Goal: Information Seeking & Learning: Learn about a topic

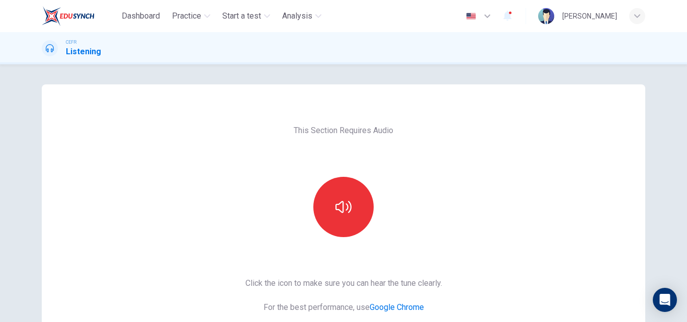
click at [376, 227] on div at bounding box center [343, 207] width 109 height 60
click at [353, 215] on button "button" at bounding box center [343, 207] width 60 height 60
click at [307, 211] on div at bounding box center [343, 207] width 109 height 60
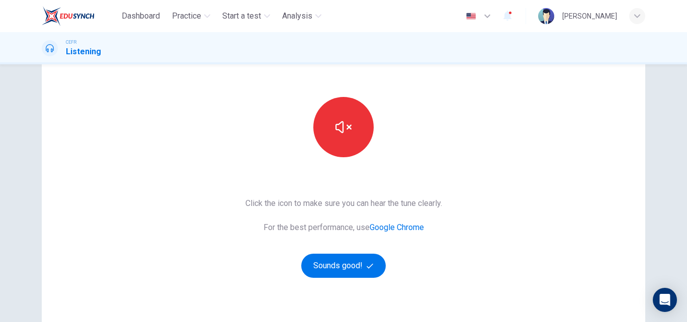
scroll to position [101, 0]
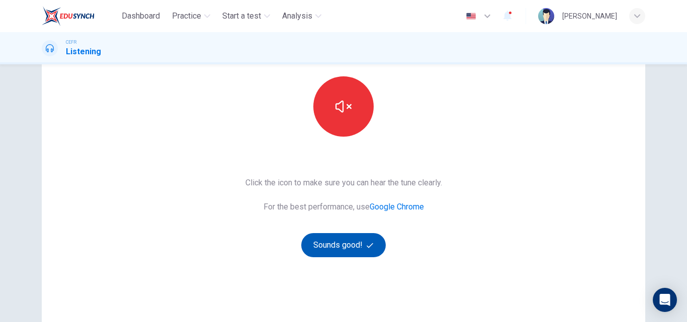
click at [327, 251] on button "Sounds good!" at bounding box center [343, 245] width 84 height 24
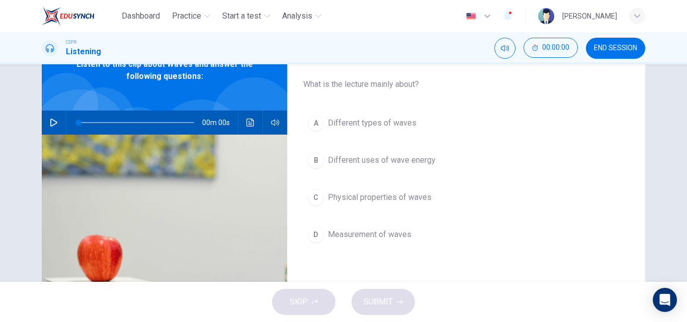
scroll to position [0, 0]
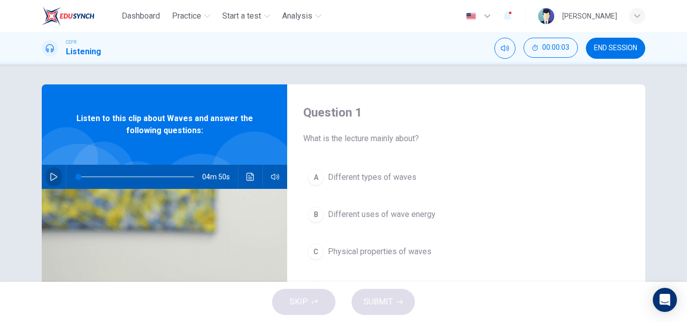
click at [54, 174] on icon "button" at bounding box center [54, 177] width 8 height 8
type input "0"
click at [51, 177] on icon "button" at bounding box center [54, 177] width 8 height 8
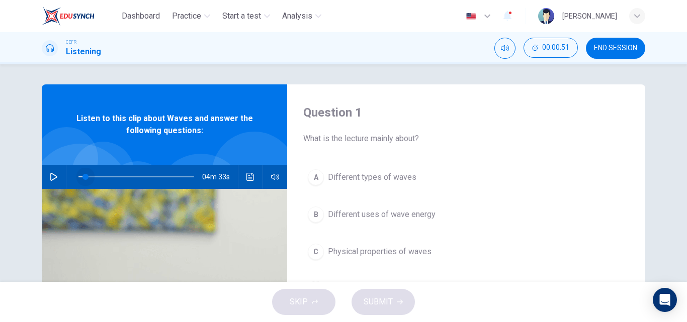
click at [82, 177] on span at bounding box center [85, 177] width 6 height 6
click at [50, 175] on icon "button" at bounding box center [54, 177] width 8 height 8
type input "0"
click at [338, 183] on button "A Different types of waves" at bounding box center [466, 177] width 326 height 25
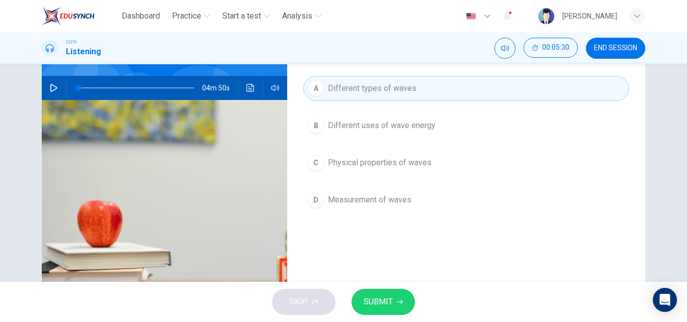
scroll to position [101, 0]
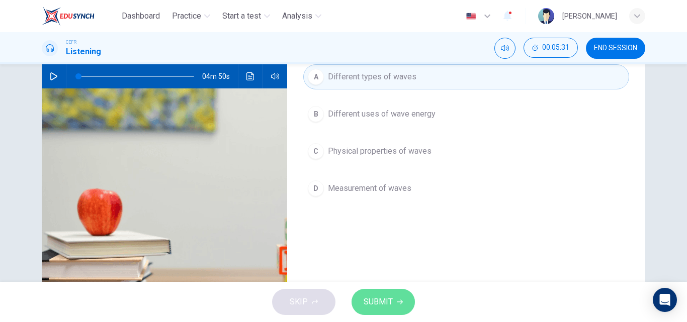
click at [379, 296] on span "SUBMIT" at bounding box center [377, 302] width 29 height 14
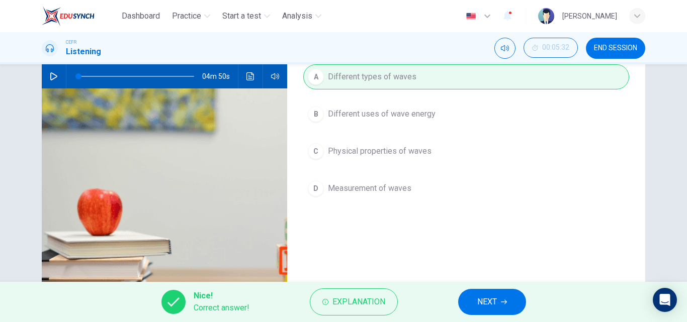
scroll to position [172, 0]
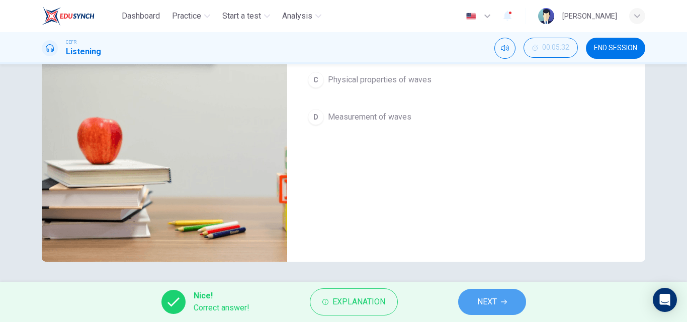
click at [483, 295] on span "NEXT" at bounding box center [487, 302] width 20 height 14
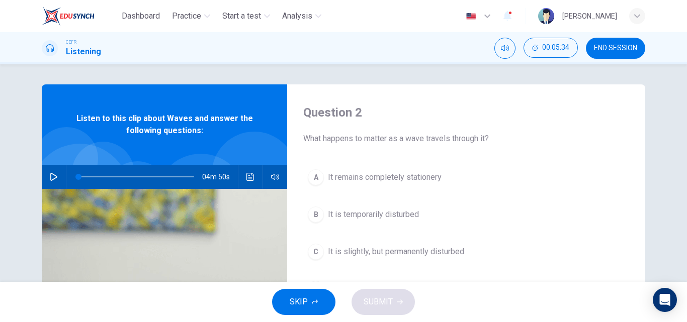
scroll to position [101, 0]
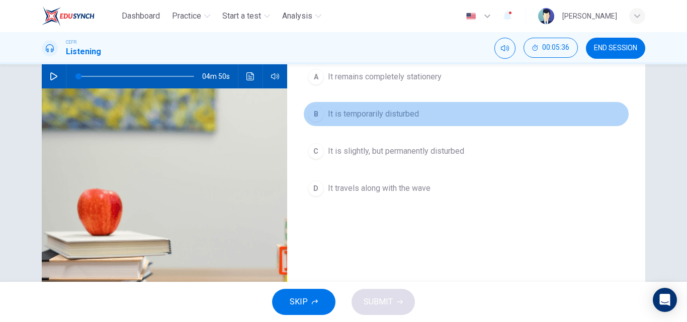
click at [371, 125] on button "B It is temporarily disturbed" at bounding box center [466, 114] width 326 height 25
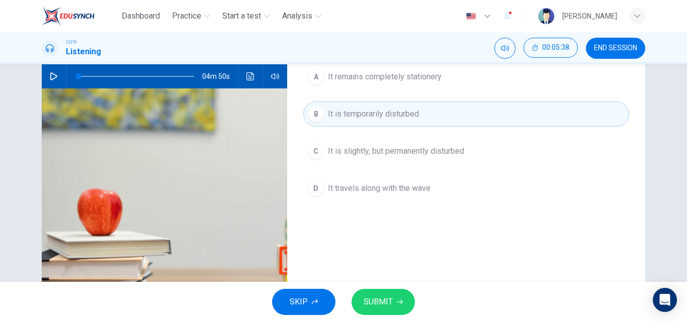
click at [380, 299] on span "SUBMIT" at bounding box center [377, 302] width 29 height 14
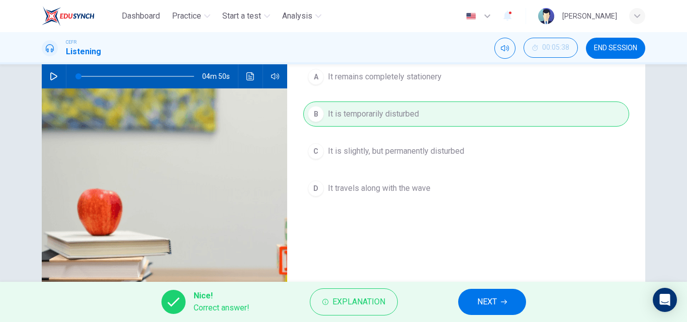
click at [512, 301] on button "NEXT" at bounding box center [492, 302] width 68 height 26
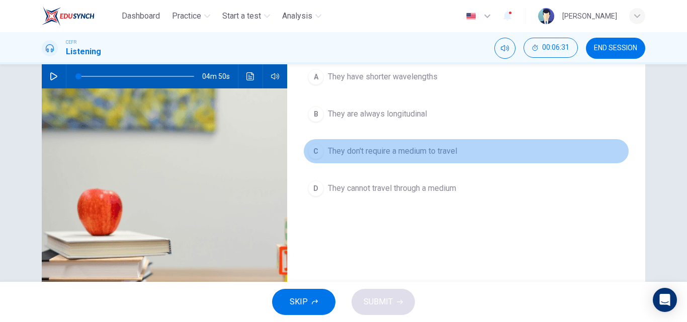
click at [373, 150] on span "They don't require a medium to travel" at bounding box center [392, 151] width 129 height 12
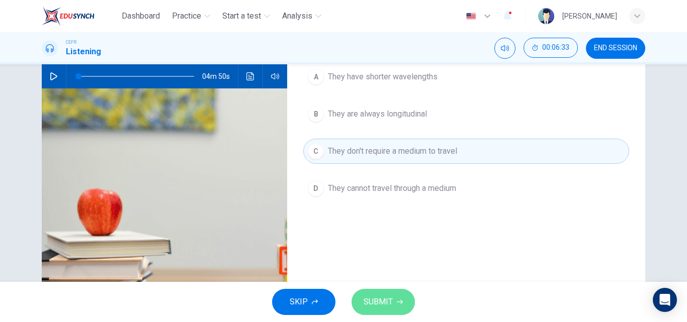
click at [402, 310] on button "SUBMIT" at bounding box center [382, 302] width 63 height 26
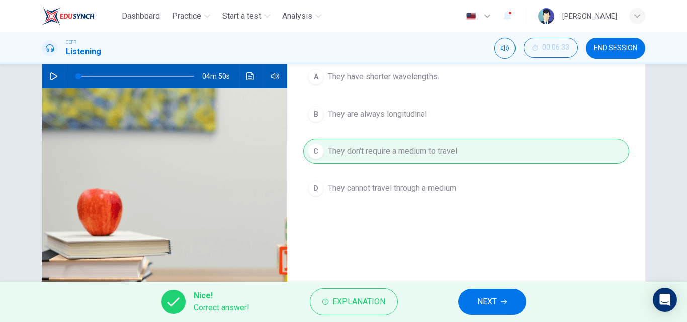
click at [477, 297] on span "NEXT" at bounding box center [487, 302] width 20 height 14
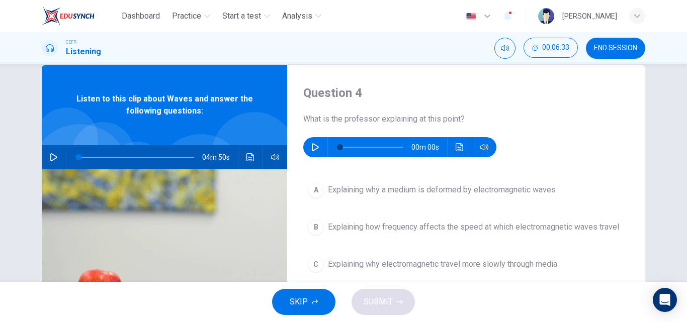
scroll to position [0, 0]
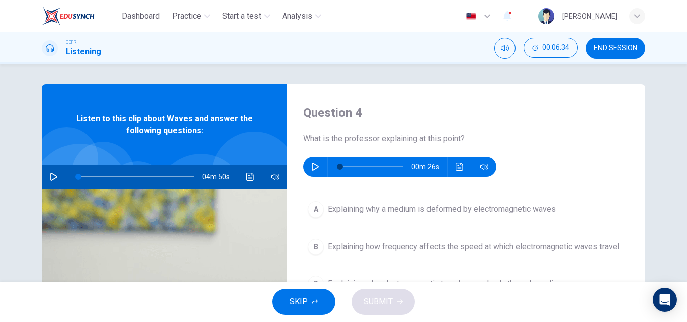
click at [307, 176] on div "00m 26s" at bounding box center [399, 167] width 193 height 20
click at [307, 166] on button "button" at bounding box center [315, 167] width 16 height 20
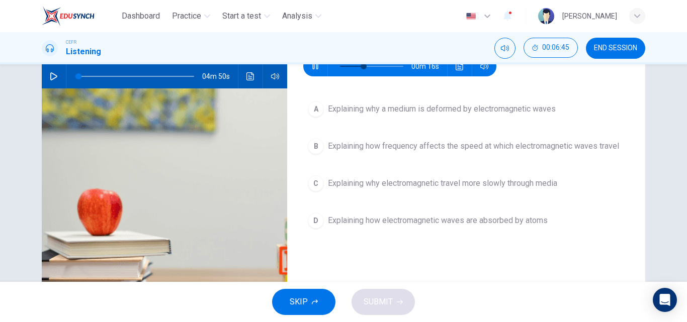
click at [469, 188] on span "Explaining why electromagnetic travel more slowly through media" at bounding box center [442, 183] width 229 height 12
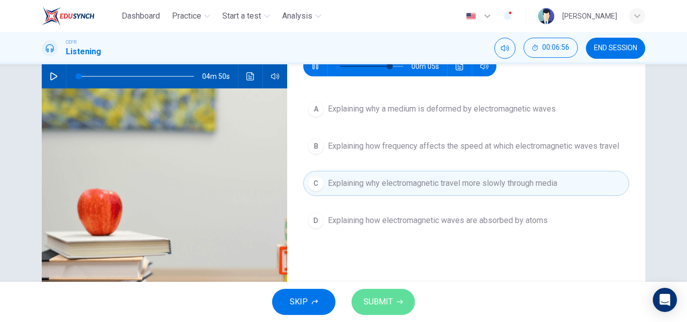
click at [397, 302] on icon "button" at bounding box center [400, 302] width 6 height 6
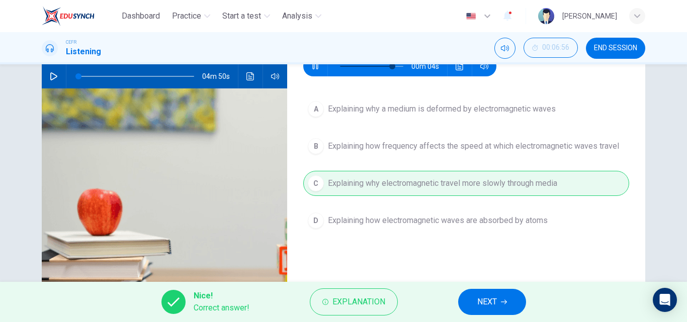
type input "87"
click at [485, 301] on span "NEXT" at bounding box center [487, 302] width 20 height 14
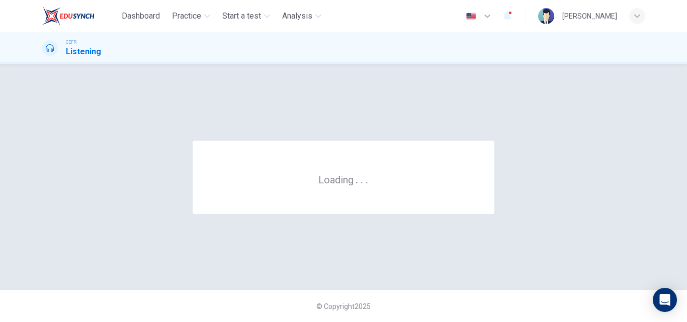
scroll to position [0, 0]
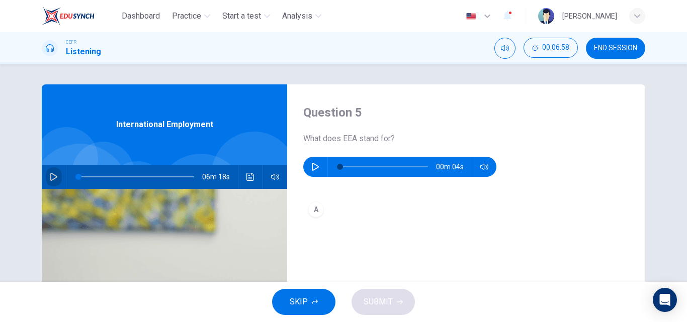
click at [50, 179] on icon "button" at bounding box center [54, 177] width 8 height 8
click at [104, 177] on span at bounding box center [107, 177] width 6 height 6
click at [102, 179] on span at bounding box center [104, 177] width 6 height 6
click at [46, 181] on button "button" at bounding box center [54, 177] width 16 height 24
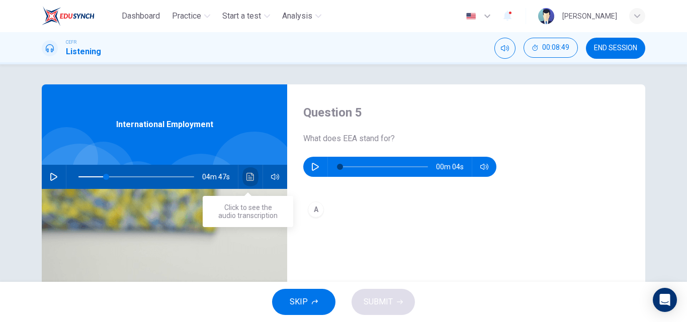
click at [253, 176] on button "Click to see the audio transcription" at bounding box center [250, 177] width 16 height 24
type input "24"
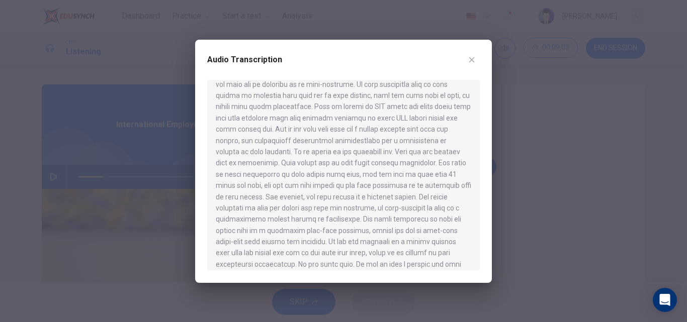
scroll to position [101, 0]
click at [462, 58] on div "Audio Transcription" at bounding box center [343, 66] width 272 height 28
click at [468, 55] on button "button" at bounding box center [471, 60] width 16 height 16
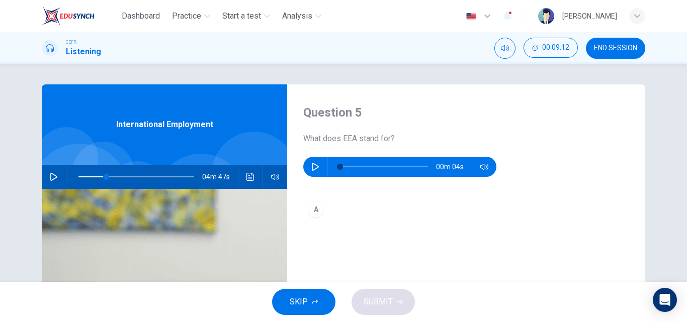
click at [59, 180] on button "button" at bounding box center [54, 177] width 16 height 24
click at [104, 178] on span at bounding box center [107, 177] width 6 height 6
click at [55, 180] on button "button" at bounding box center [54, 177] width 16 height 24
click at [0, 175] on div "Question 5 What does EEA stand for? 00m 04s A International Employment 01m 05s" at bounding box center [343, 173] width 687 height 218
click at [75, 177] on div at bounding box center [134, 177] width 136 height 24
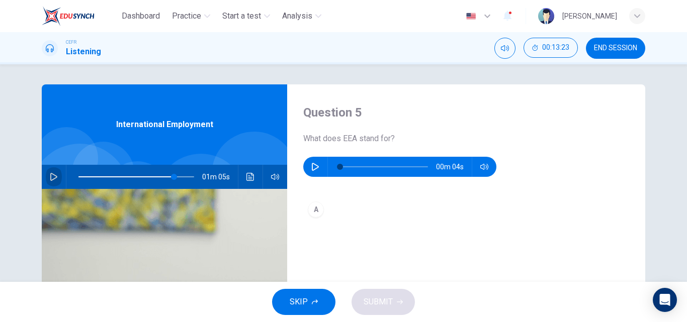
click at [57, 179] on button "button" at bounding box center [54, 177] width 16 height 24
click at [54, 177] on icon "button" at bounding box center [54, 177] width 8 height 8
click at [54, 179] on icon "button" at bounding box center [54, 177] width 8 height 8
type input "0"
click at [311, 163] on icon "button" at bounding box center [315, 167] width 8 height 8
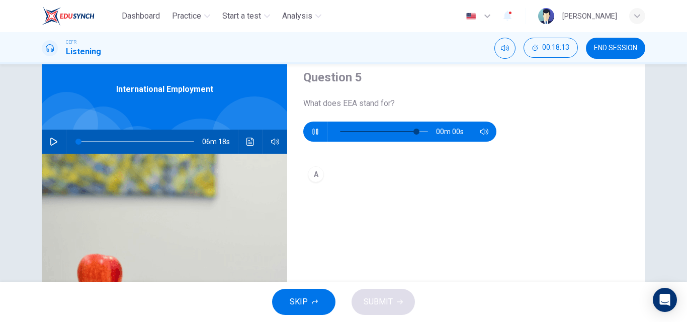
scroll to position [0, 0]
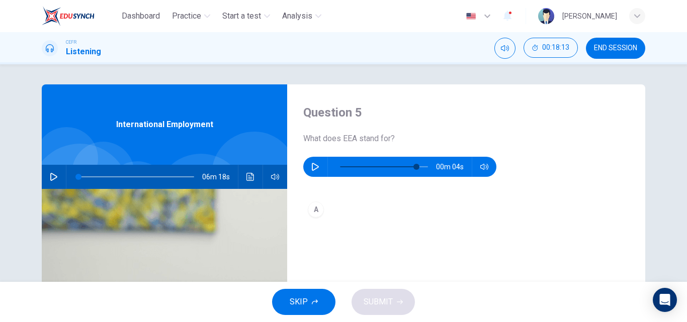
type input "0"
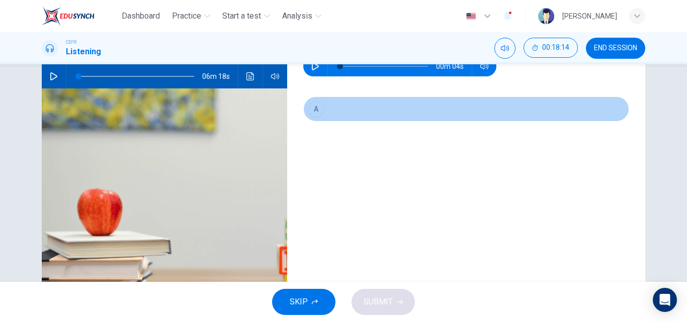
click at [323, 112] on button "A" at bounding box center [466, 109] width 326 height 25
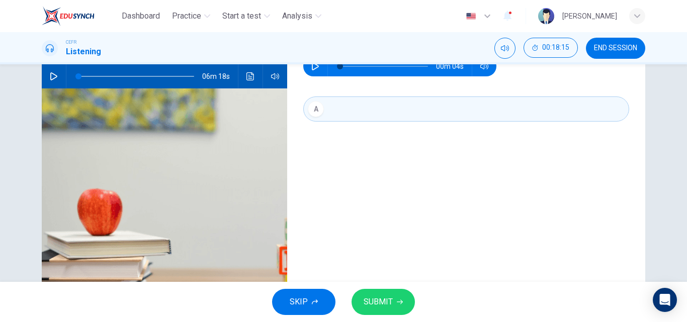
click at [363, 136] on div "A" at bounding box center [466, 119] width 326 height 45
click at [329, 140] on div "A" at bounding box center [466, 119] width 326 height 45
click at [328, 162] on div "Question 5 What does EEA stand for? 00m 04s A" at bounding box center [466, 158] width 358 height 349
click at [326, 196] on div "Question 5 What does EEA stand for? 00m 04s A" at bounding box center [466, 158] width 358 height 349
click at [326, 199] on div "Question 5 What does EEA stand for? 00m 04s A" at bounding box center [466, 158] width 358 height 349
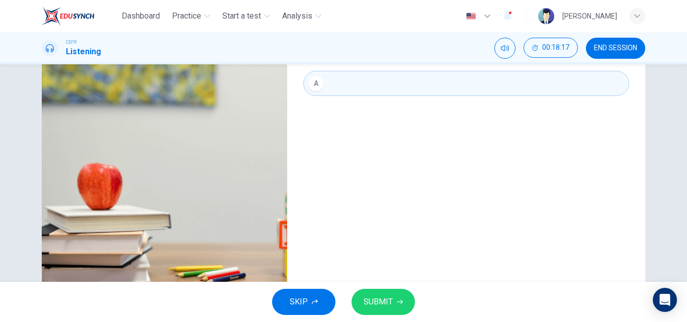
scroll to position [172, 0]
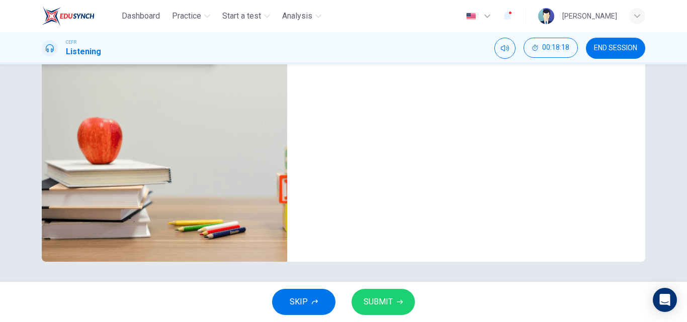
click at [370, 158] on div "Question 5 What does EEA stand for? 00m 04s A" at bounding box center [466, 87] width 358 height 349
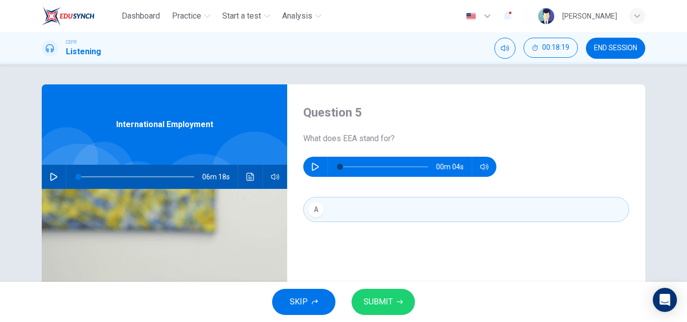
click at [327, 215] on button "A" at bounding box center [466, 209] width 326 height 25
click at [374, 307] on span "SUBMIT" at bounding box center [377, 302] width 29 height 14
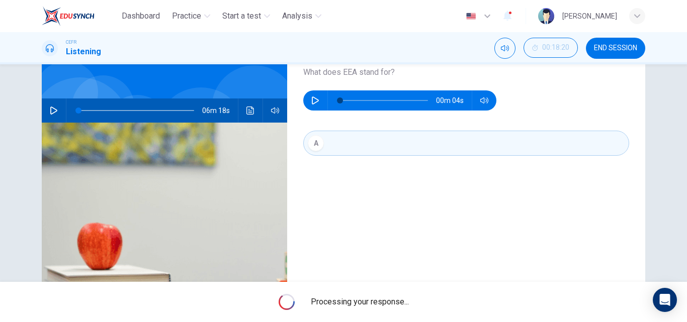
scroll to position [101, 0]
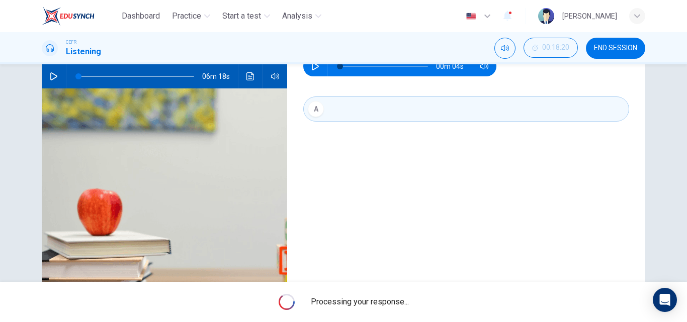
click at [359, 211] on div "Question 5 What does EEA stand for? 00m 04s A" at bounding box center [466, 158] width 358 height 349
click at [351, 253] on div "Question 5 What does EEA stand for? 00m 04s A" at bounding box center [466, 158] width 358 height 349
click at [341, 286] on div "Dashboard Practice Start a test Analysis English en ​ [PERSON_NAME] CEFR Listen…" at bounding box center [343, 161] width 687 height 322
click at [341, 286] on div "Processing your response..." at bounding box center [343, 302] width 687 height 40
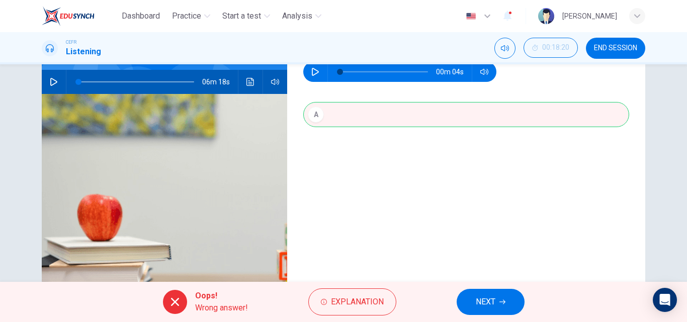
scroll to position [71, 0]
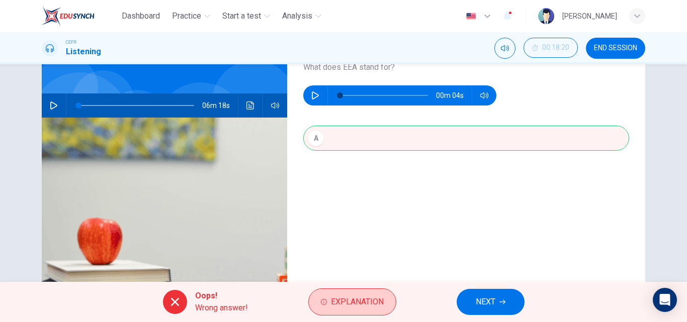
click at [344, 304] on span "Explanation" at bounding box center [357, 302] width 53 height 14
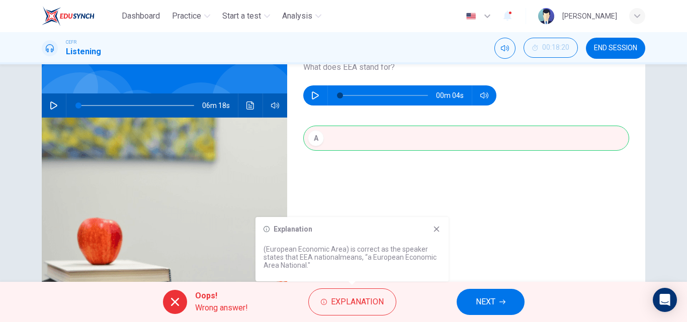
drag, startPoint x: 434, startPoint y: 229, endPoint x: 438, endPoint y: 282, distance: 53.0
click at [438, 282] on div "Explanation (European Economic Area) is correct as the speaker states that EEA …" at bounding box center [351, 252] width 193 height 71
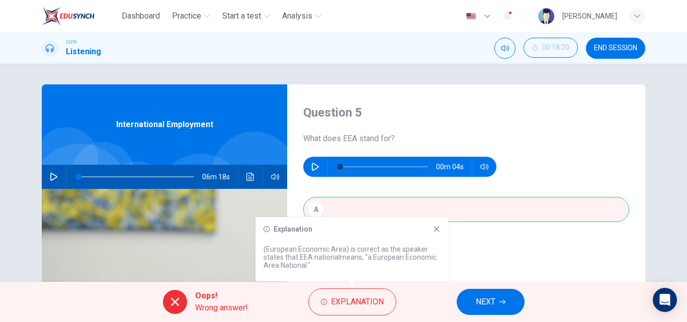
scroll to position [101, 0]
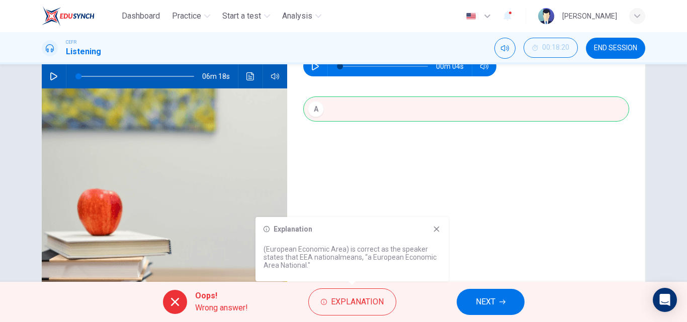
click at [437, 226] on icon at bounding box center [436, 229] width 8 height 8
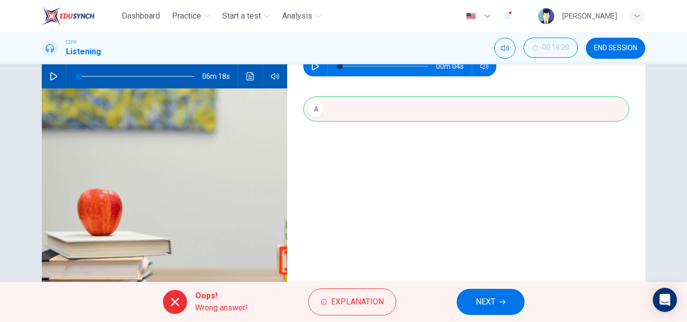
click at [60, 74] on div "06m 18s" at bounding box center [164, 76] width 245 height 24
click at [58, 74] on button "button" at bounding box center [54, 76] width 16 height 24
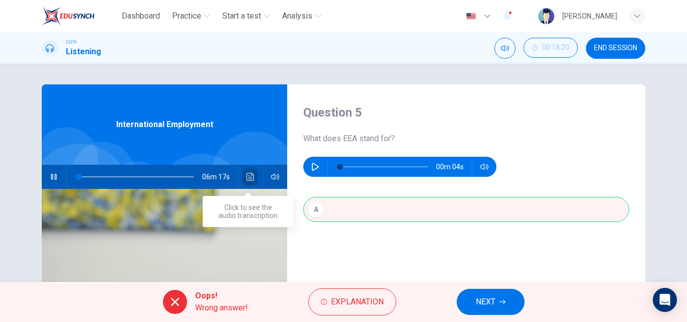
click at [248, 180] on icon "Click to see the audio transcription" at bounding box center [250, 177] width 8 height 8
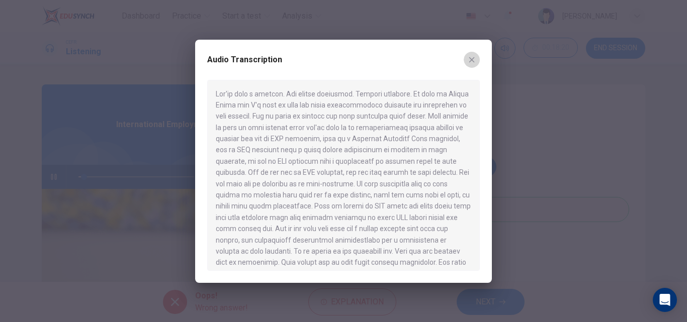
click at [474, 56] on icon "button" at bounding box center [471, 60] width 8 height 8
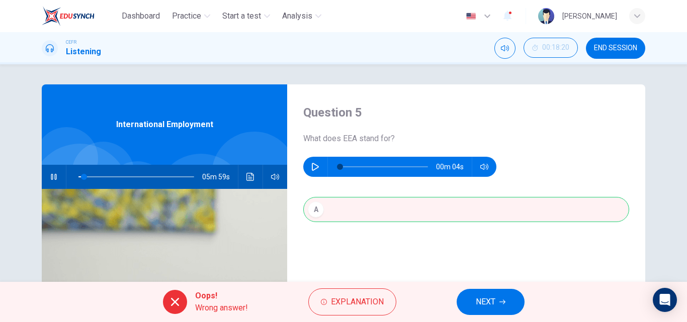
click at [57, 172] on button "button" at bounding box center [54, 177] width 16 height 24
click at [394, 213] on div "A" at bounding box center [466, 219] width 326 height 45
click at [497, 294] on button "NEXT" at bounding box center [490, 302] width 68 height 26
type input "5"
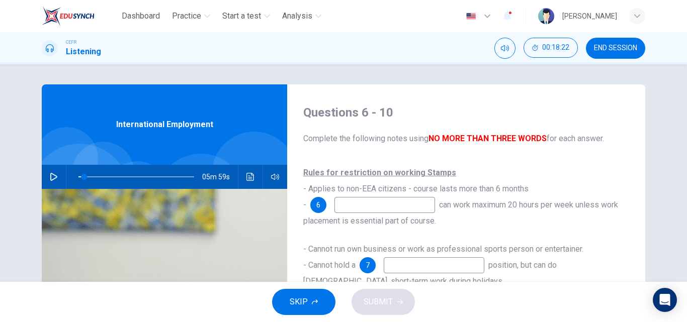
click at [395, 199] on input at bounding box center [384, 205] width 101 height 16
type input "n"
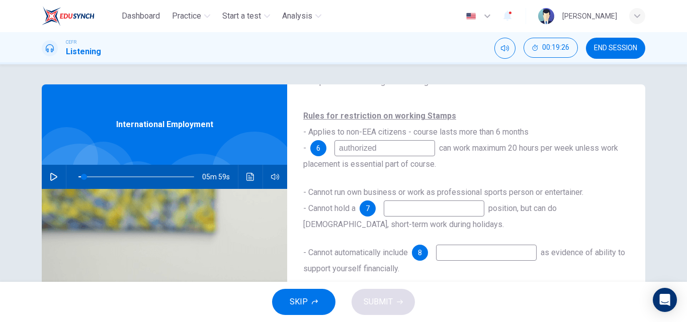
scroll to position [59, 0]
type input "authorized"
click at [416, 207] on input at bounding box center [434, 209] width 101 height 16
type input "full time"
click at [445, 253] on input at bounding box center [486, 253] width 101 height 16
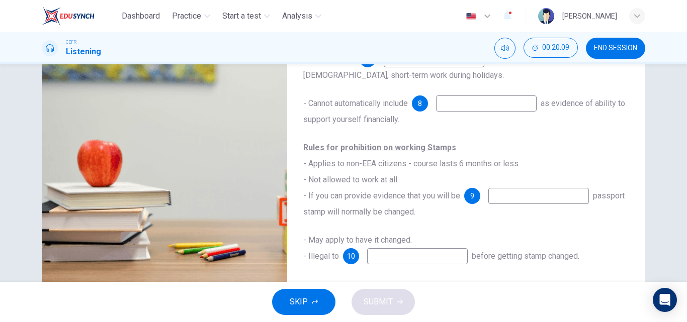
scroll to position [172, 0]
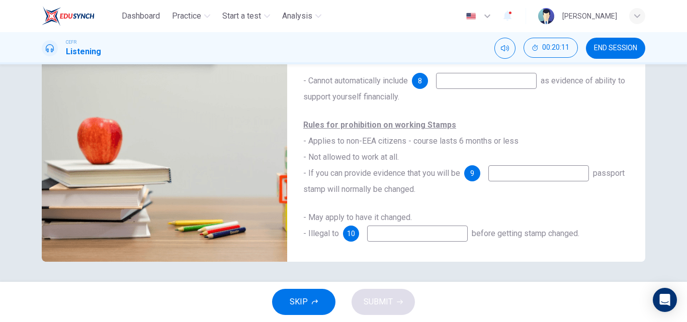
click at [496, 179] on input at bounding box center [538, 173] width 101 height 16
type input "placed"
click at [448, 226] on input at bounding box center [417, 234] width 101 height 16
type input "work"
click at [364, 194] on div "Rules for prohibition on working Stamps - Applies to non-EEA citizens - course …" at bounding box center [466, 157] width 326 height 80
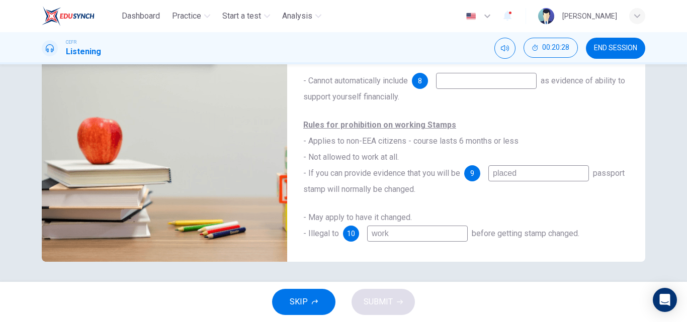
click at [443, 86] on input at bounding box center [486, 81] width 101 height 16
type input "5"
type input "wa"
type input "5"
type input "wage"
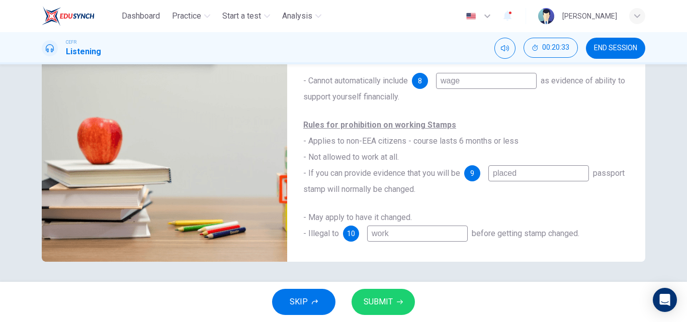
type input "5"
type input "wages"
click at [395, 300] on button "SUBMIT" at bounding box center [382, 302] width 63 height 26
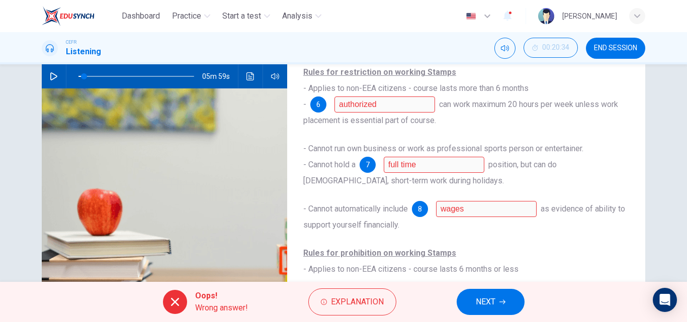
scroll to position [59, 0]
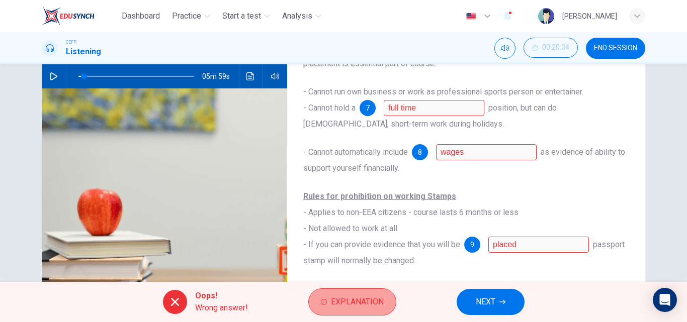
click at [327, 302] on button "Explanation" at bounding box center [352, 302] width 88 height 27
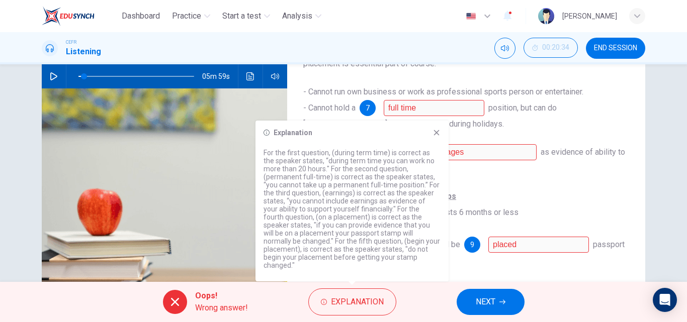
scroll to position [0, 0]
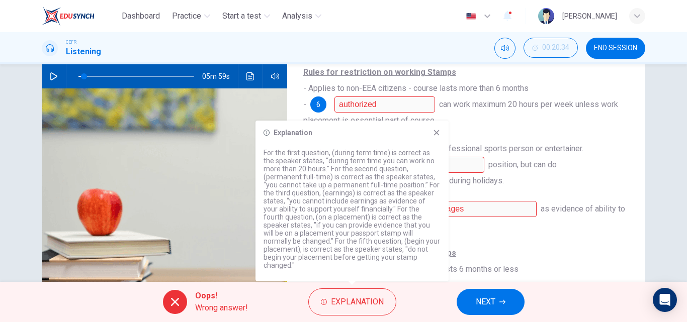
click at [434, 145] on div "Explanation For the first question, (during term time) is correct as the speake…" at bounding box center [351, 201] width 193 height 161
click at [434, 137] on icon at bounding box center [436, 133] width 8 height 8
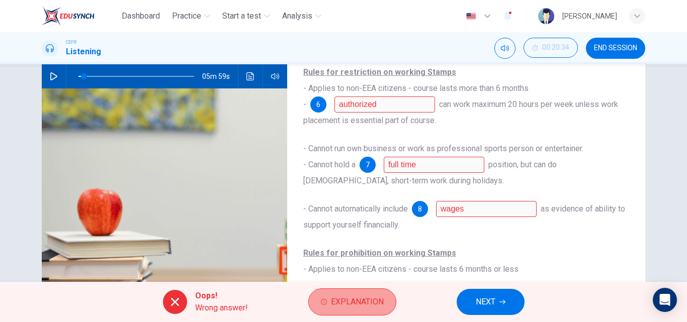
click at [361, 302] on span "Explanation" at bounding box center [357, 302] width 53 height 14
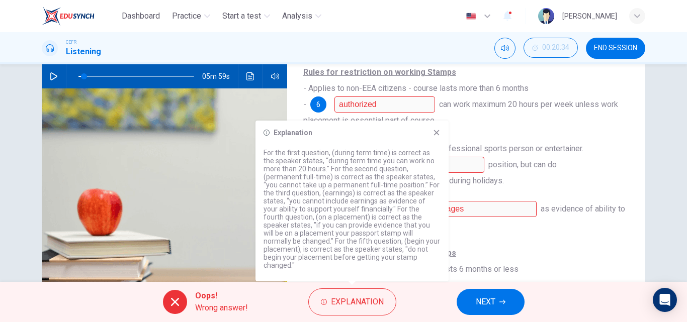
click at [433, 137] on icon at bounding box center [436, 133] width 8 height 8
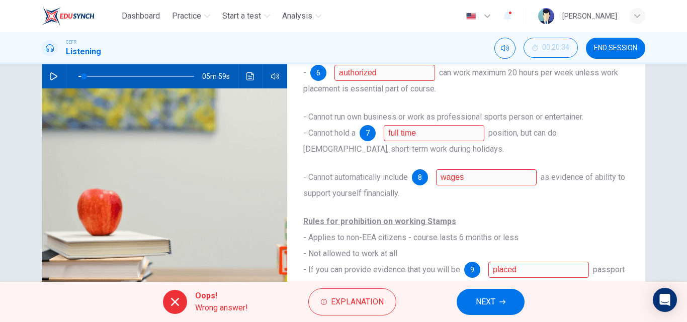
scroll to position [59, 0]
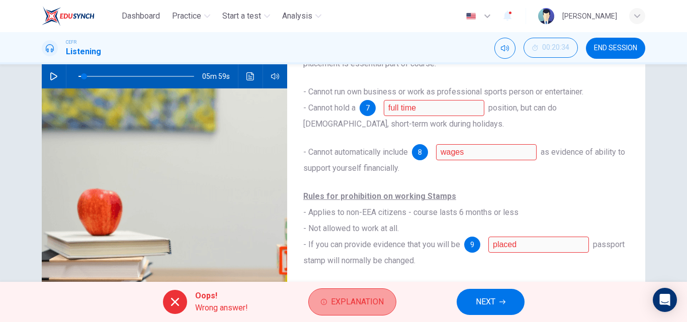
click at [382, 301] on span "Explanation" at bounding box center [357, 302] width 53 height 14
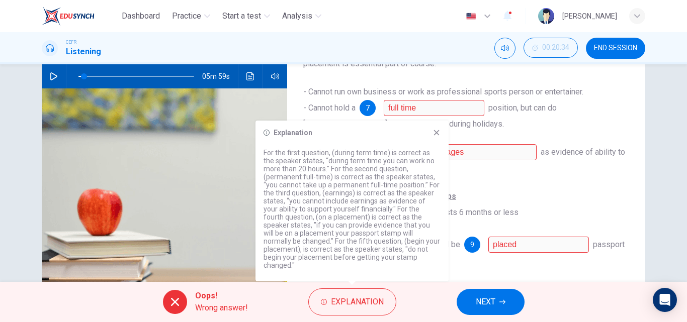
scroll to position [172, 0]
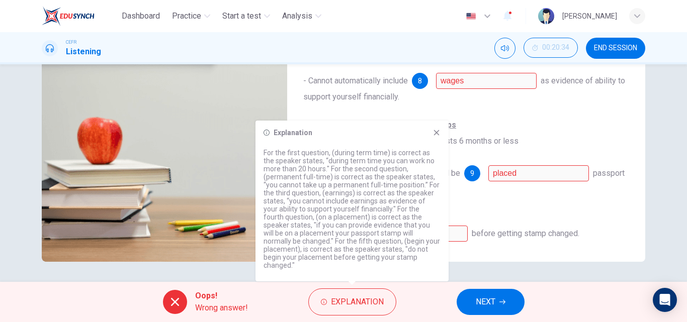
click at [431, 137] on div "Explanation" at bounding box center [351, 133] width 177 height 8
click at [434, 136] on div "Explanation For the first question, (during term time) is correct as the speake…" at bounding box center [351, 201] width 193 height 161
click at [434, 137] on icon at bounding box center [436, 133] width 8 height 8
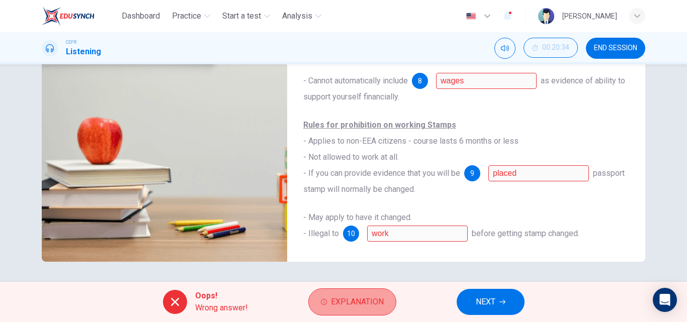
click at [318, 306] on button "Explanation" at bounding box center [352, 302] width 88 height 27
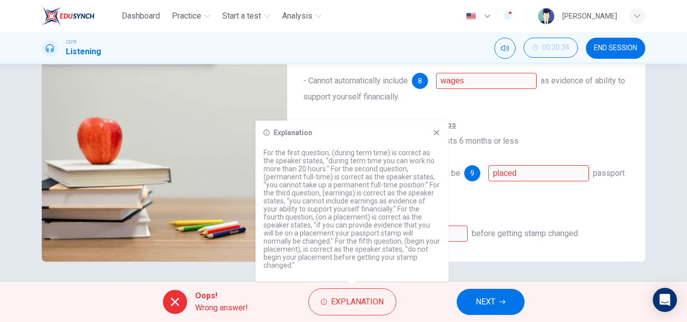
click at [538, 289] on div "Oops! Wrong answer! Explanation NEXT" at bounding box center [343, 302] width 687 height 40
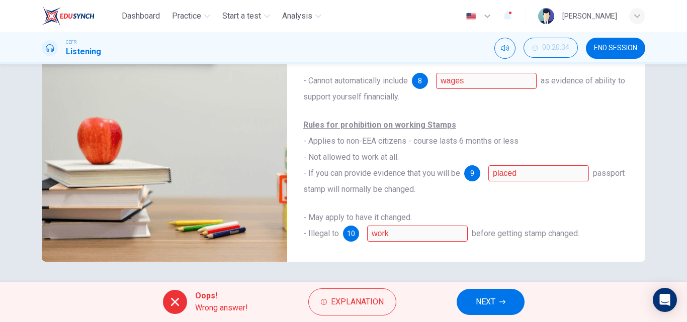
click at [483, 300] on span "NEXT" at bounding box center [485, 302] width 20 height 14
type input "5"
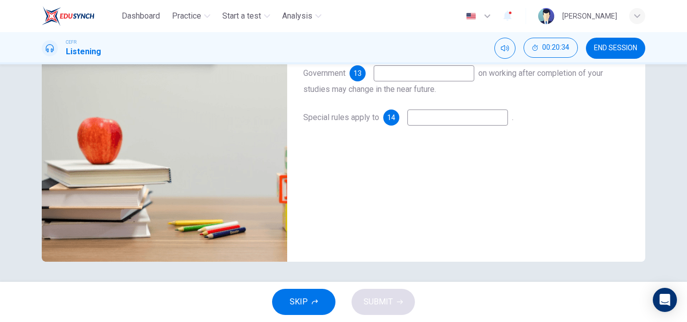
scroll to position [0, 0]
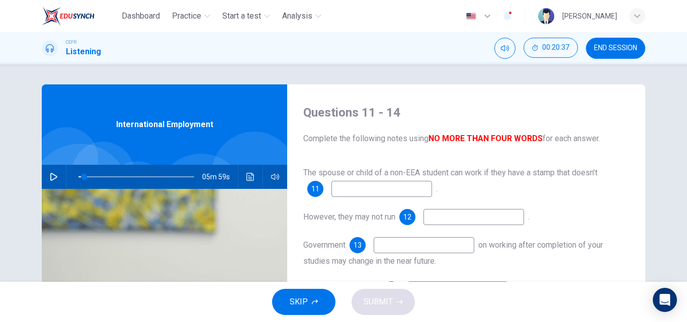
click at [421, 205] on div "The spouse or child of a non-EEA student can work if they have a stamp that doe…" at bounding box center [466, 241] width 326 height 153
click at [415, 194] on input at bounding box center [381, 189] width 101 height 16
click at [432, 212] on input at bounding box center [473, 217] width 101 height 16
click at [417, 259] on span "on working after completion of your studies may change in the near future." at bounding box center [453, 253] width 300 height 26
click at [417, 248] on input at bounding box center [423, 245] width 101 height 16
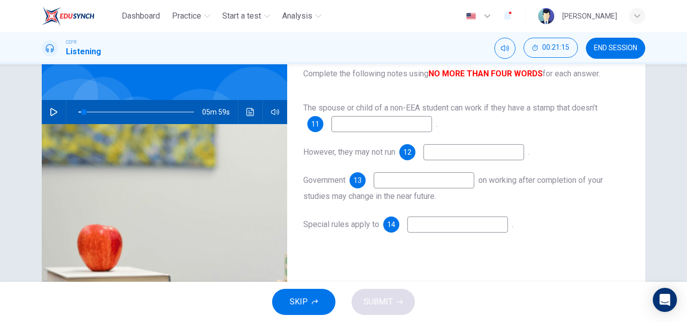
scroll to position [101, 0]
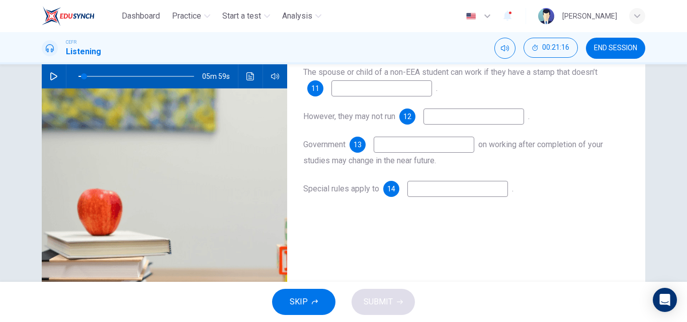
click at [417, 194] on input at bounding box center [457, 189] width 101 height 16
type input "doctors, dentist and nurses"
click at [407, 157] on div "Government 13 on working after completion of your studies may change in the nea…" at bounding box center [466, 153] width 326 height 32
click at [407, 147] on input at bounding box center [423, 145] width 101 height 16
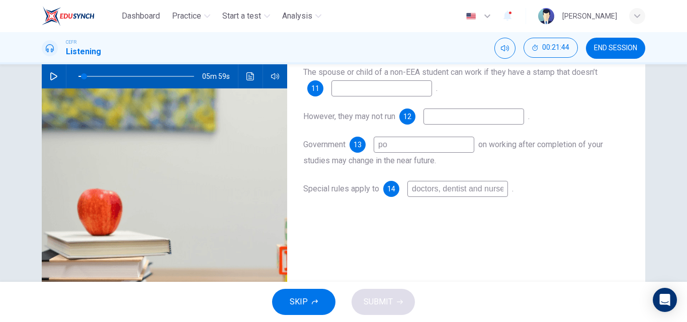
type input "p"
type input "reviewing policy"
click at [444, 186] on input "doctors, dentist and nurses" at bounding box center [457, 189] width 101 height 16
click at [443, 129] on div "The spouse or child of a non-EEA student can work if they have a stamp that doe…" at bounding box center [466, 140] width 326 height 153
click at [442, 120] on input at bounding box center [473, 117] width 101 height 16
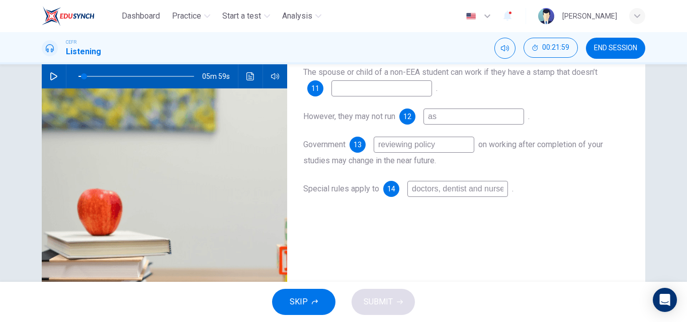
type input "a"
click at [403, 87] on input at bounding box center [381, 88] width 101 height 16
type input "a"
type input "5"
type input "aa"
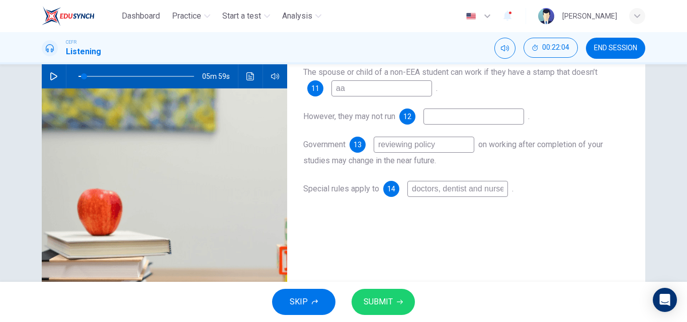
type input "5"
type input "aad"
type input "5"
type input "aads"
type input "5"
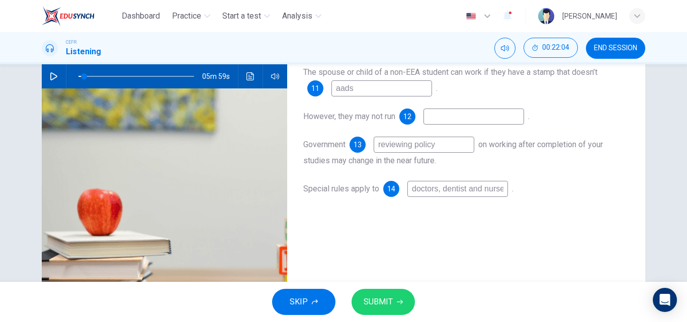
type input "aadsa"
type input "5"
type input "aadsa"
type input "5"
type input "aa"
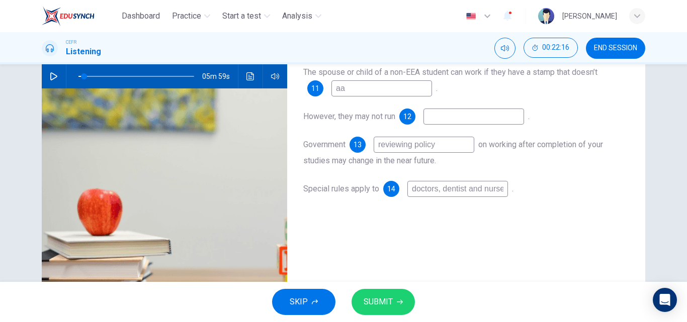
type input "5"
type input "a"
type input "5"
type input "e"
type input "5"
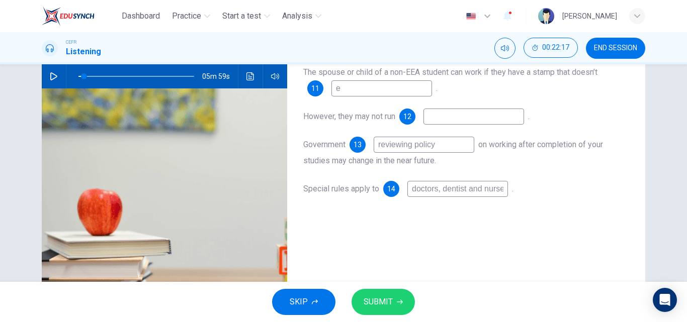
type input "ex"
type input "5"
type input "exis"
type input "5"
type input "exist"
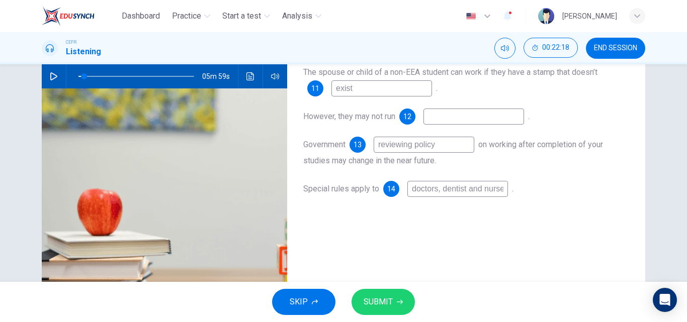
type input "5"
type input "exist"
drag, startPoint x: 431, startPoint y: 129, endPoint x: 439, endPoint y: 116, distance: 15.2
click at [431, 129] on div "The spouse or child of a non-EEA student can work if they have a stamp that doe…" at bounding box center [466, 140] width 326 height 153
click at [439, 116] on input at bounding box center [473, 117] width 101 height 16
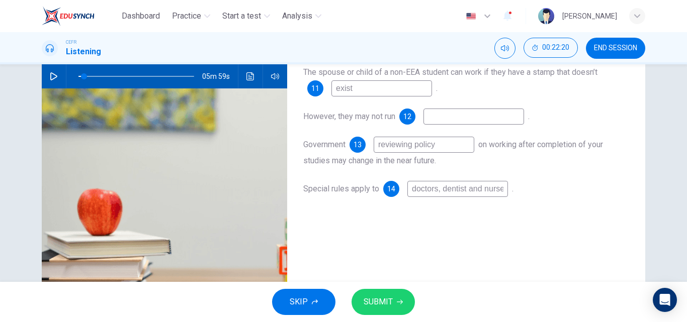
type input "b"
type input "5"
type input "bus"
type input "5"
type input "busi"
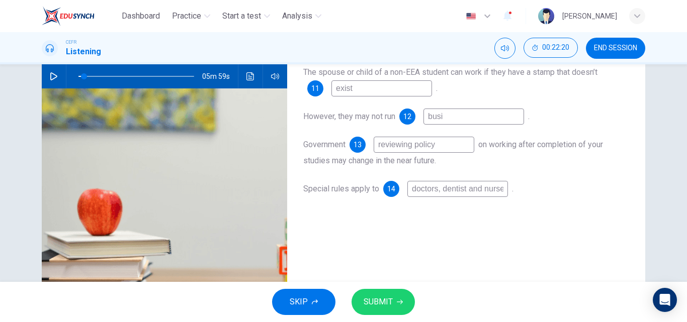
type input "5"
type input "busine"
type input "5"
type input "business"
type input "5"
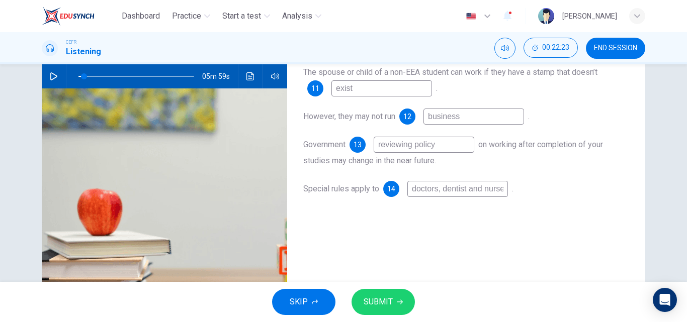
type input "business"
click at [415, 301] on div "SKIP SUBMIT" at bounding box center [343, 302] width 687 height 40
click at [397, 307] on button "SUBMIT" at bounding box center [382, 302] width 63 height 26
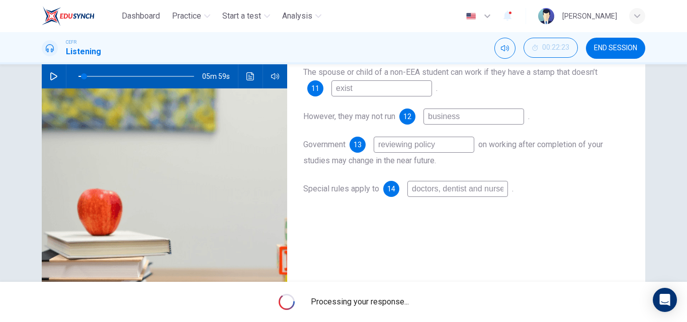
type input "5"
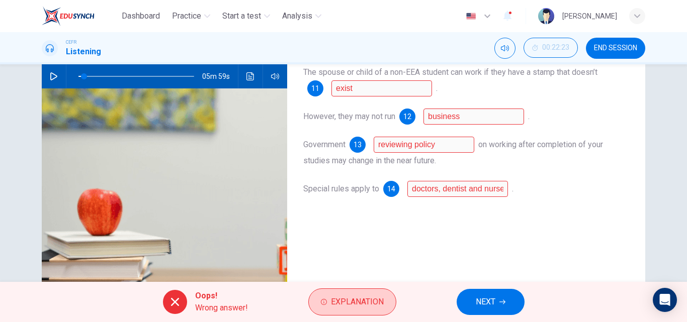
click at [350, 301] on span "Explanation" at bounding box center [357, 302] width 53 height 14
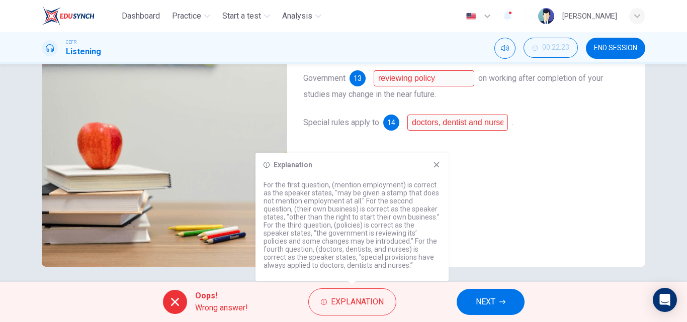
scroll to position [66, 0]
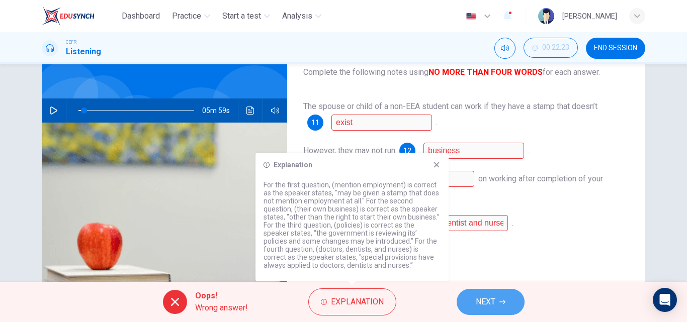
click at [499, 305] on button "NEXT" at bounding box center [490, 302] width 68 height 26
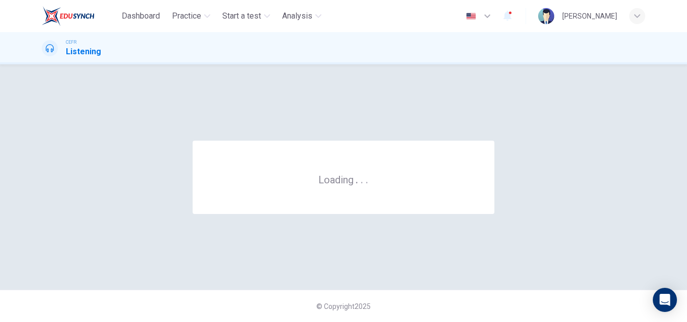
scroll to position [0, 0]
